Goal: Information Seeking & Learning: Learn about a topic

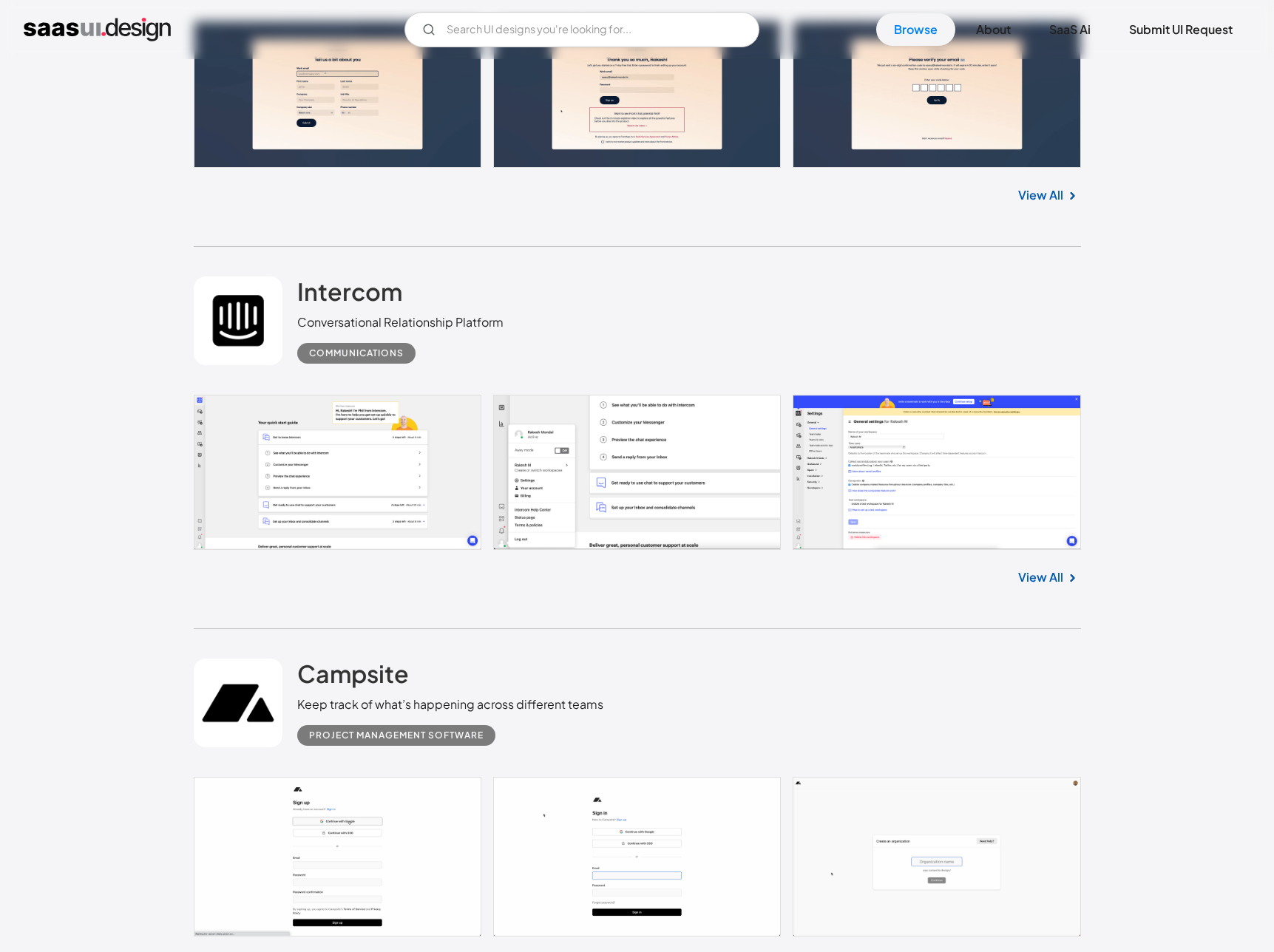
scroll to position [23048, 0]
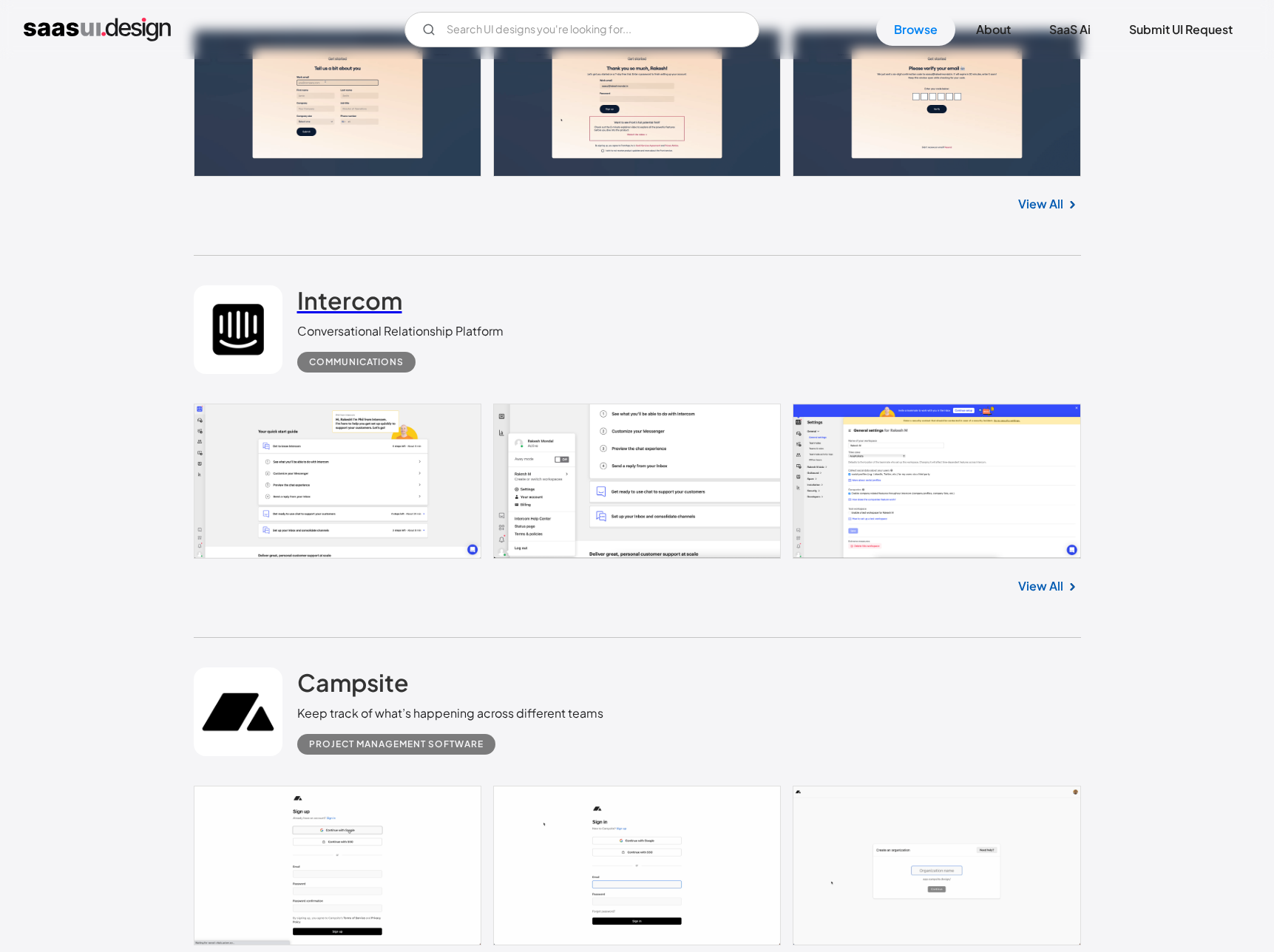
click at [375, 315] on h2 "Intercom" at bounding box center [349, 300] width 105 height 29
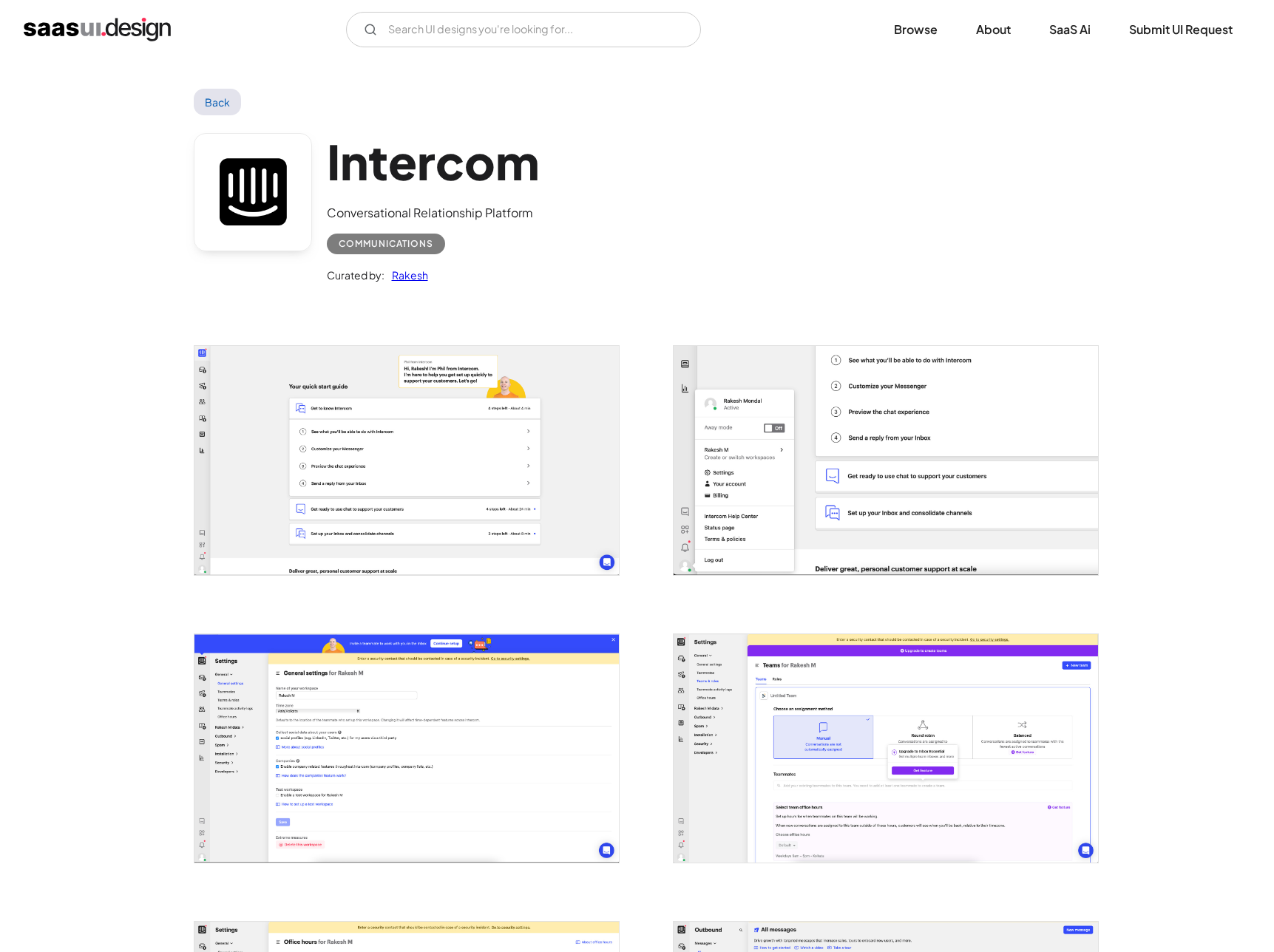
click at [397, 237] on div "Communications" at bounding box center [386, 244] width 95 height 18
click at [395, 240] on div "Communications" at bounding box center [386, 244] width 95 height 18
click at [399, 180] on h1 "Intercom" at bounding box center [432, 162] width 212 height 57
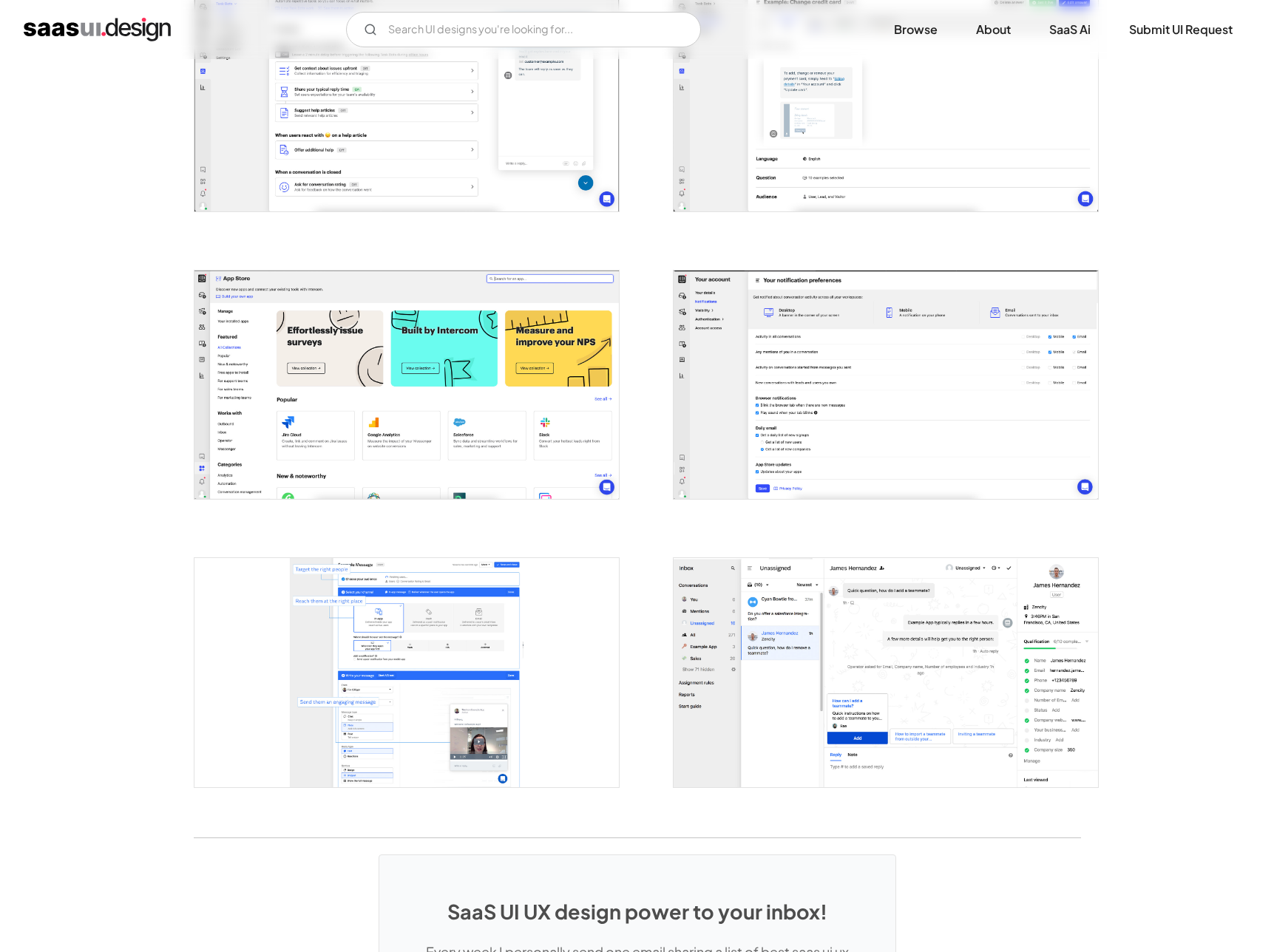
scroll to position [2745, 0]
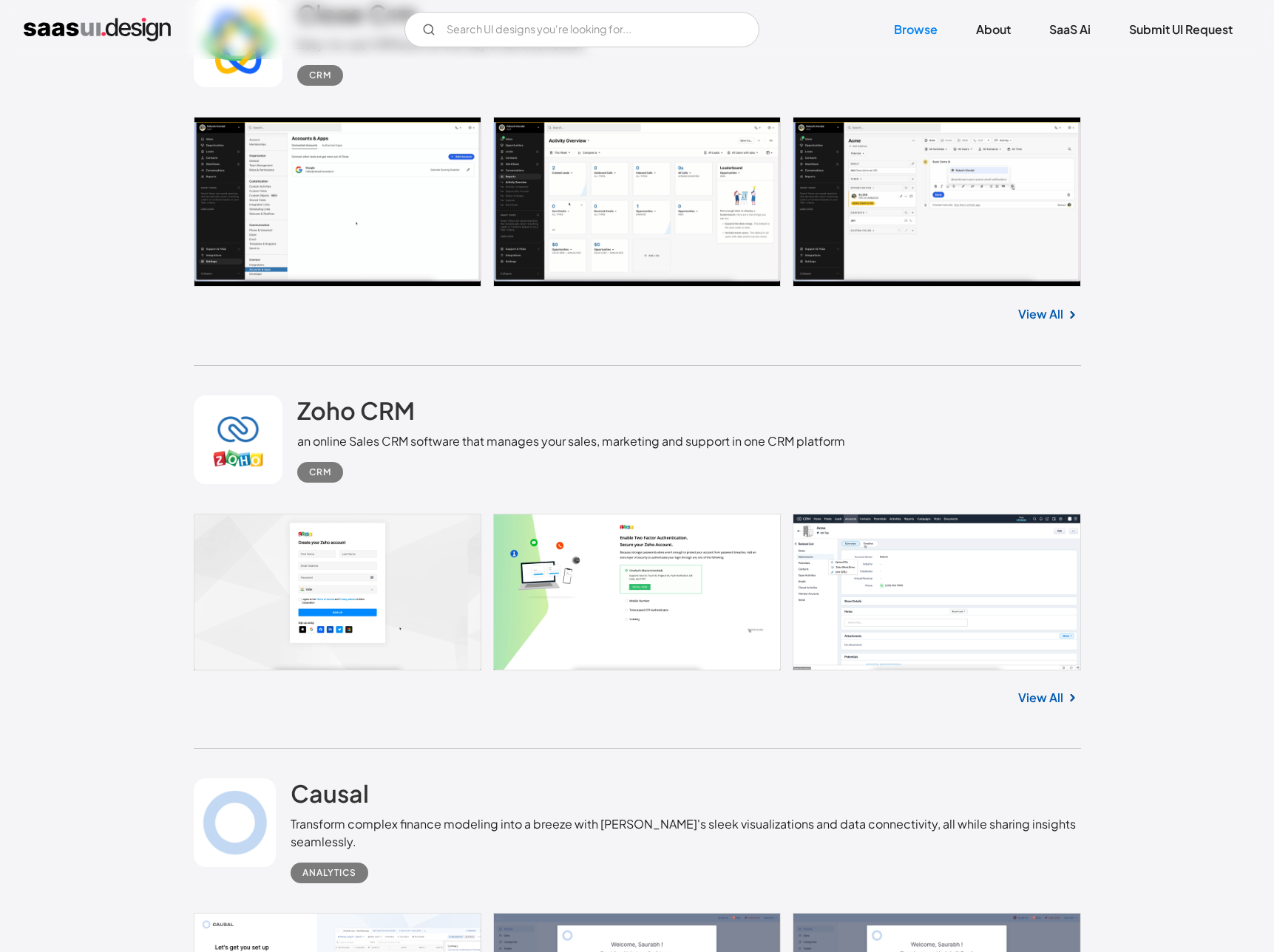
scroll to position [28055, 0]
